Goal: Find specific page/section: Find specific page/section

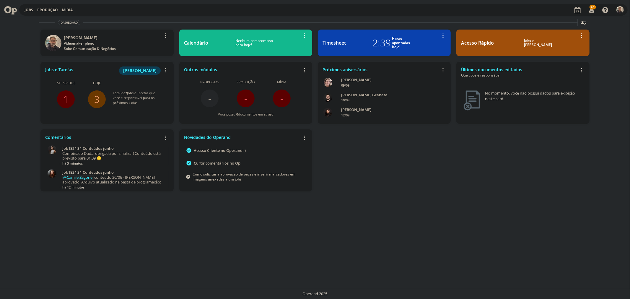
drag, startPoint x: 0, startPoint y: 0, endPoint x: 99, endPoint y: 97, distance: 138.9
click at [99, 97] on link "3" at bounding box center [96, 99] width 5 height 13
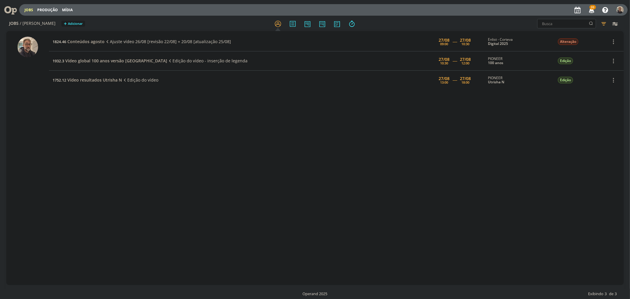
click at [9, 9] on icon at bounding box center [8, 10] width 12 height 12
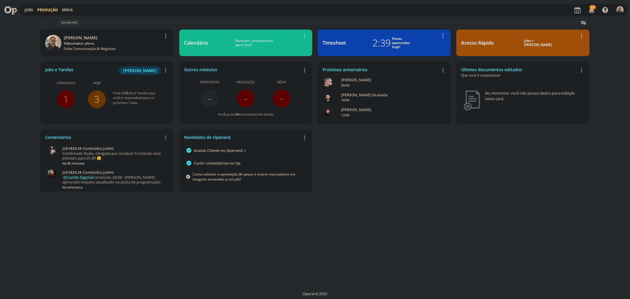
click at [49, 9] on link "Produção" at bounding box center [47, 9] width 21 height 5
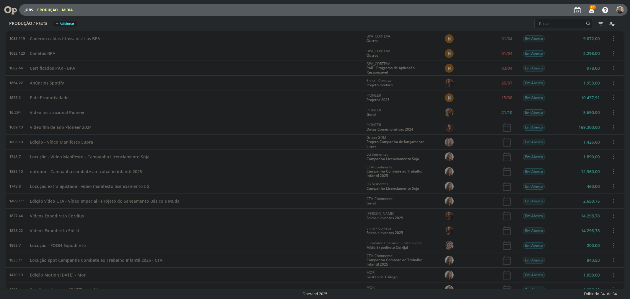
click at [66, 8] on link "Mídia" at bounding box center [67, 9] width 11 height 5
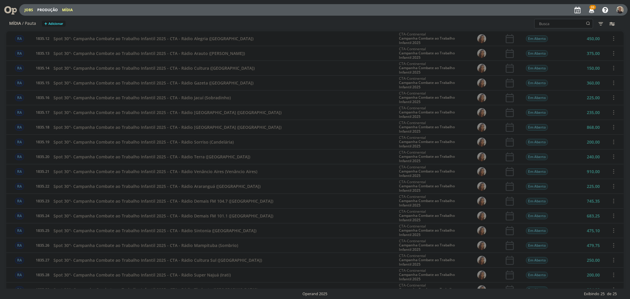
click at [29, 9] on link "Jobs" at bounding box center [29, 9] width 9 height 5
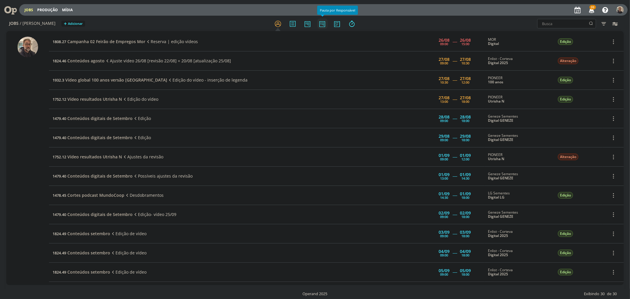
click at [320, 24] on icon at bounding box center [322, 24] width 11 height 12
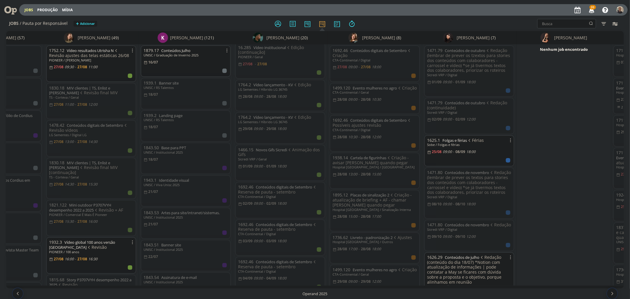
scroll to position [0, 1911]
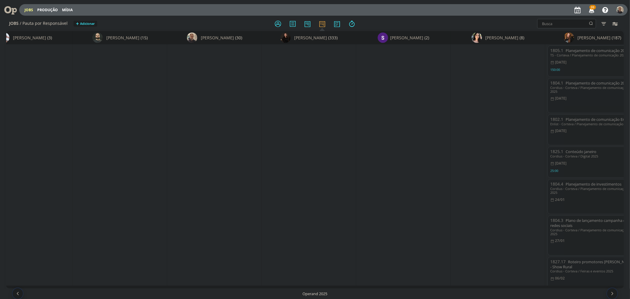
scroll to position [0, 4679]
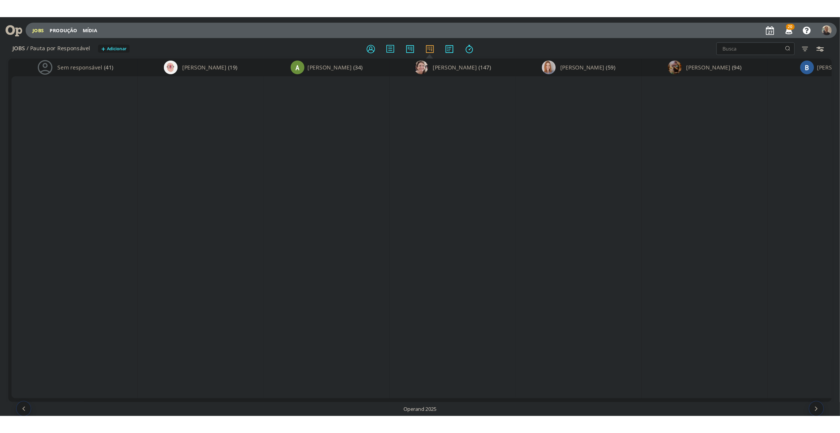
scroll to position [0, 4473]
